Goal: Find specific page/section: Locate item on page

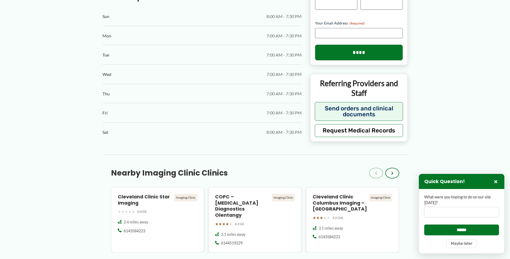
scroll to position [695, 0]
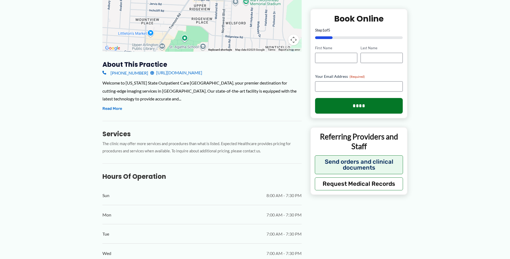
scroll to position [134, 0]
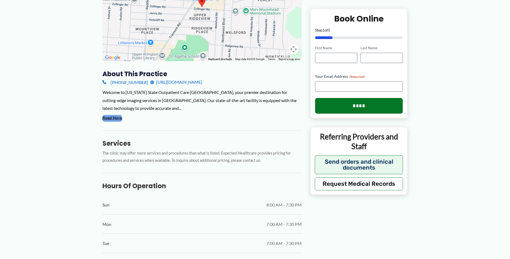
click at [117, 115] on button "Read More" at bounding box center [112, 118] width 20 height 6
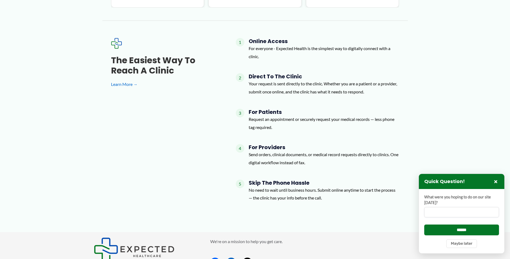
scroll to position [690, 0]
